Goal: Task Accomplishment & Management: Complete application form

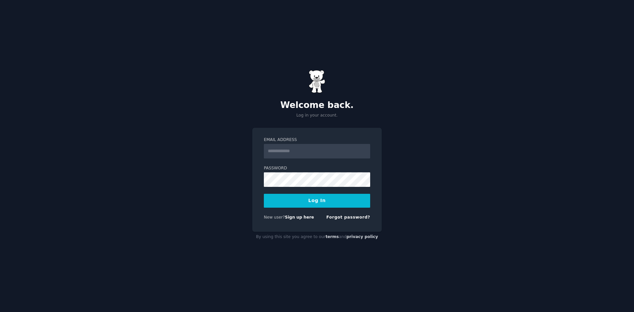
click at [305, 154] on input "Email Address" at bounding box center [317, 151] width 106 height 15
click at [295, 218] on link "Sign up here" at bounding box center [299, 217] width 29 height 5
click at [297, 218] on link "Sign up here" at bounding box center [299, 217] width 29 height 5
click at [297, 154] on input "Email Address" at bounding box center [317, 151] width 106 height 15
type input "**********"
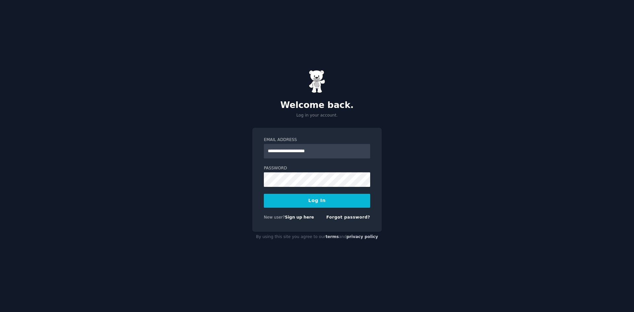
click at [318, 201] on button "Log In" at bounding box center [317, 201] width 106 height 14
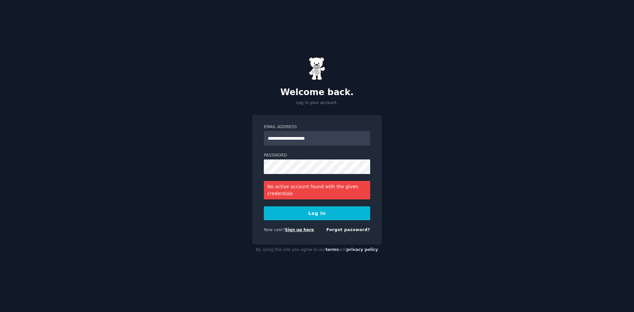
click at [297, 229] on link "Sign up here" at bounding box center [299, 229] width 29 height 5
